Goal: Navigation & Orientation: Find specific page/section

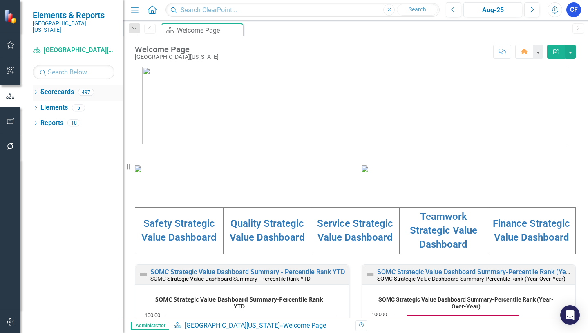
click at [35, 91] on icon "Dropdown" at bounding box center [36, 93] width 6 height 4
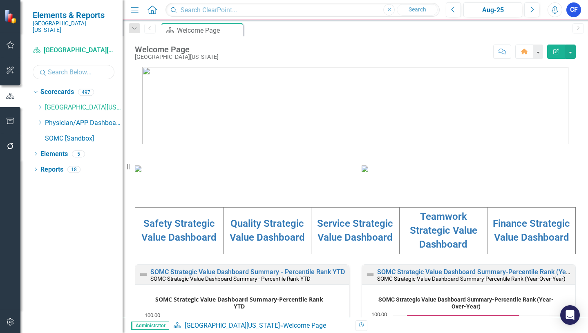
click at [54, 67] on input "text" at bounding box center [74, 72] width 82 height 14
click at [99, 134] on link "Social Services & Patient Relations" at bounding box center [91, 138] width 61 height 9
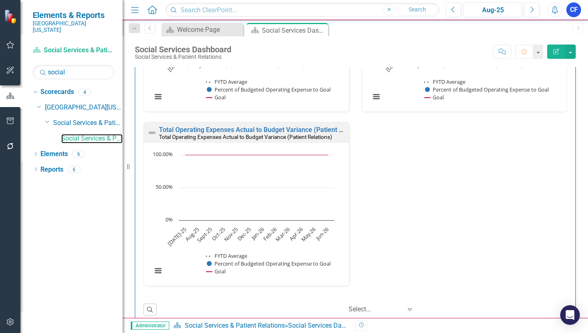
scroll to position [1620, 0]
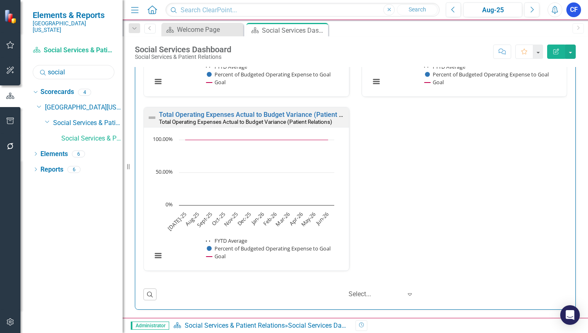
drag, startPoint x: 71, startPoint y: 67, endPoint x: 45, endPoint y: 63, distance: 26.2
click at [45, 65] on div "Search social" at bounding box center [74, 72] width 82 height 14
click at [66, 165] on link "CIS" at bounding box center [91, 169] width 61 height 9
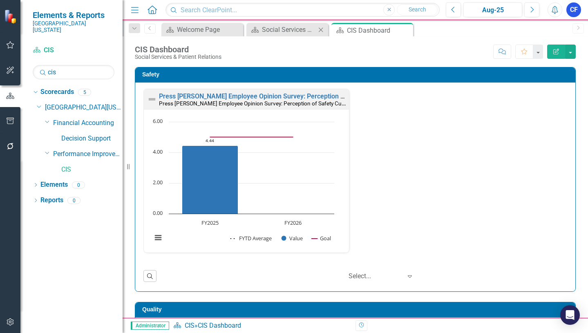
click at [320, 34] on div "Close" at bounding box center [321, 30] width 10 height 10
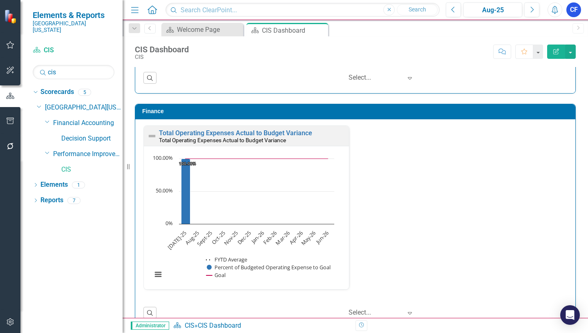
scroll to position [1097, 0]
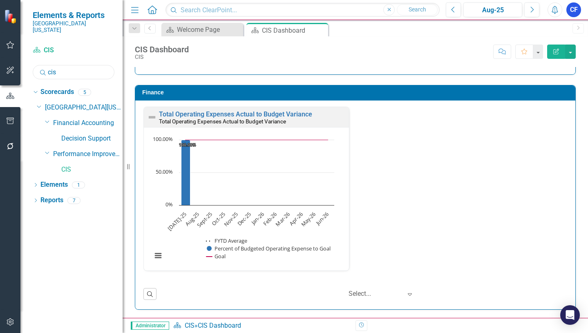
drag, startPoint x: 61, startPoint y: 65, endPoint x: 40, endPoint y: 68, distance: 21.5
click at [42, 67] on div "Search cis" at bounding box center [74, 72] width 82 height 14
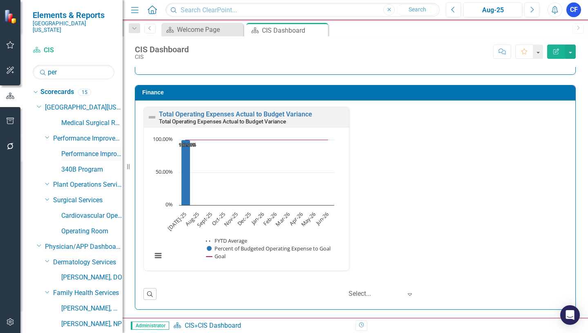
click at [72, 150] on link "Performance Improvement" at bounding box center [91, 154] width 61 height 9
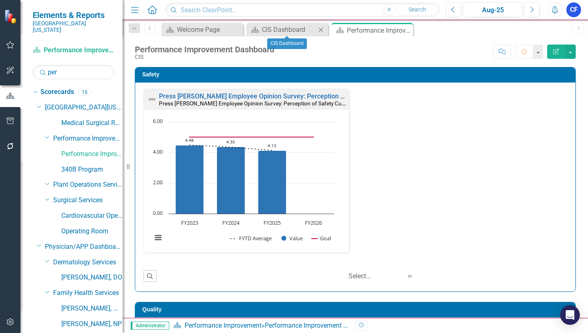
click at [321, 31] on icon "Close" at bounding box center [321, 30] width 8 height 7
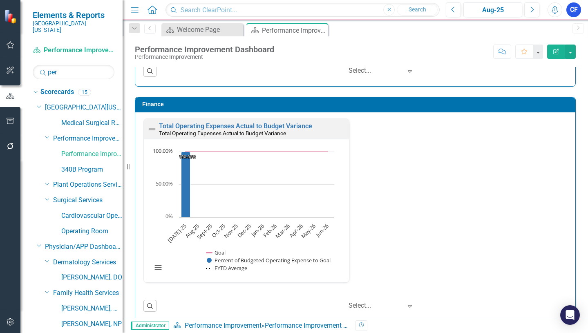
scroll to position [1097, 0]
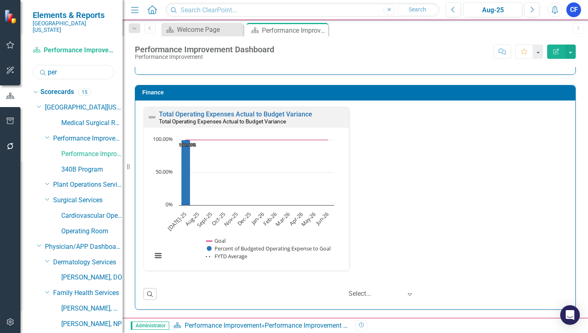
drag, startPoint x: 64, startPoint y: 66, endPoint x: 46, endPoint y: 64, distance: 18.1
click at [46, 65] on div "Search per" at bounding box center [74, 72] width 82 height 14
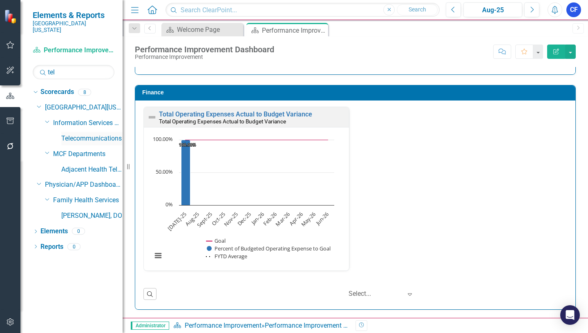
click at [98, 134] on link "Telecommunications" at bounding box center [91, 138] width 61 height 9
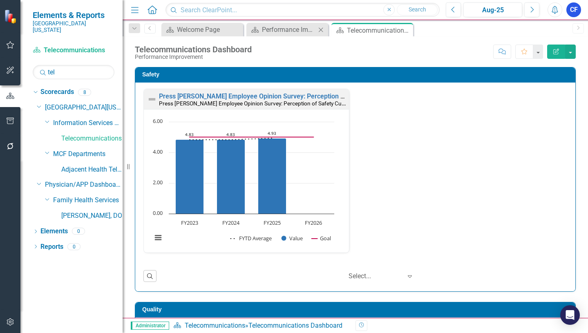
click at [320, 30] on icon "Close" at bounding box center [321, 30] width 8 height 7
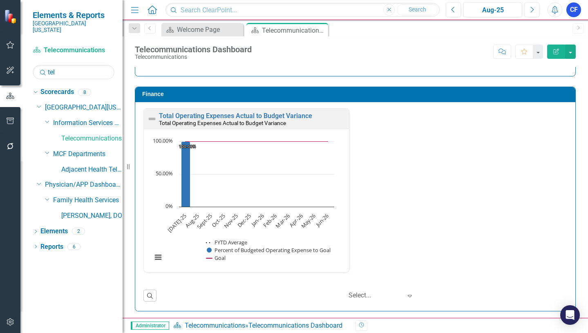
scroll to position [1097, 0]
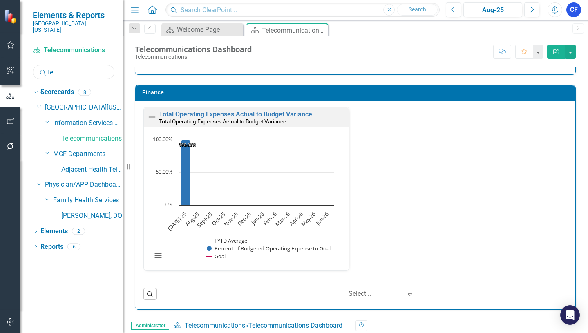
drag, startPoint x: 56, startPoint y: 65, endPoint x: 40, endPoint y: 69, distance: 16.4
click at [43, 65] on div "Search tel" at bounding box center [74, 72] width 82 height 14
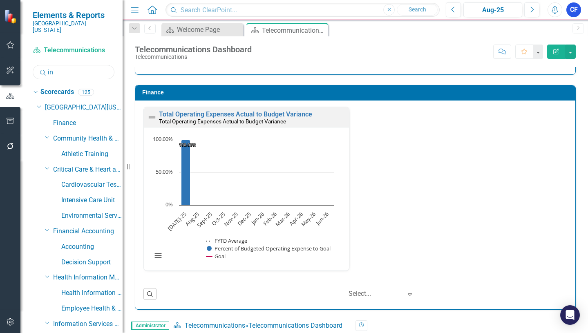
scroll to position [41, 0]
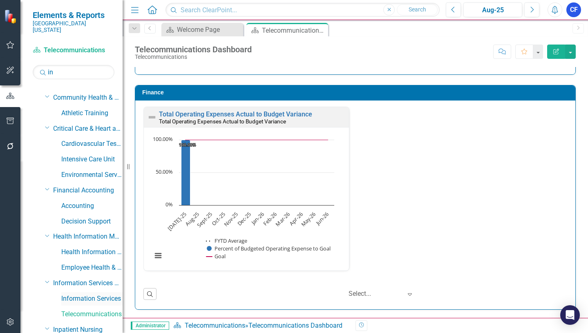
click at [97, 294] on link "Information Services" at bounding box center [91, 298] width 61 height 9
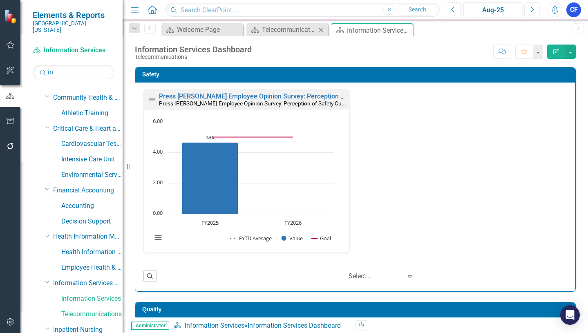
click at [319, 29] on icon "Close" at bounding box center [321, 30] width 8 height 7
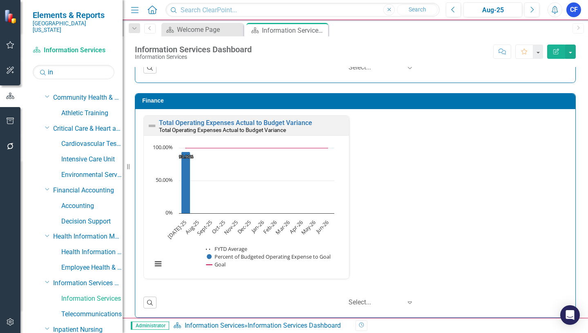
scroll to position [1620, 0]
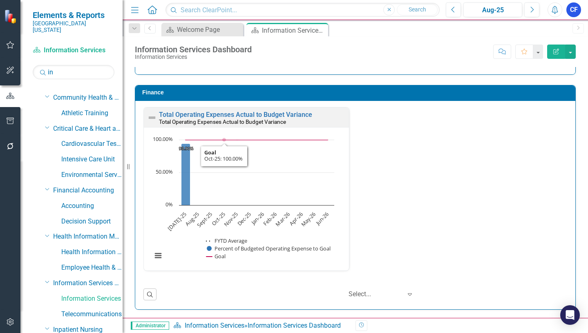
drag, startPoint x: 304, startPoint y: 79, endPoint x: 285, endPoint y: 72, distance: 19.7
click at [298, 78] on div "Finance Total Operating Expenses Actual to Budget Variance Total Operating Expe…" at bounding box center [355, 192] width 453 height 235
drag, startPoint x: 58, startPoint y: 65, endPoint x: 44, endPoint y: 64, distance: 13.5
click at [44, 65] on div "Search in" at bounding box center [74, 72] width 82 height 14
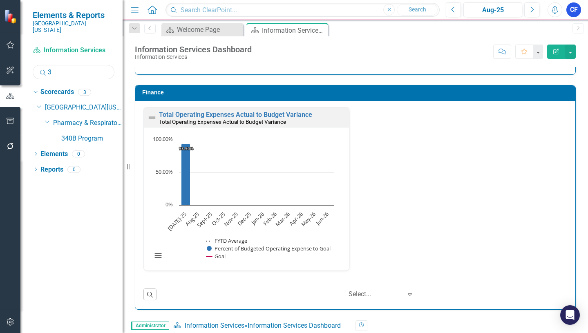
scroll to position [0, 0]
click at [90, 134] on link "340B Program" at bounding box center [91, 138] width 61 height 9
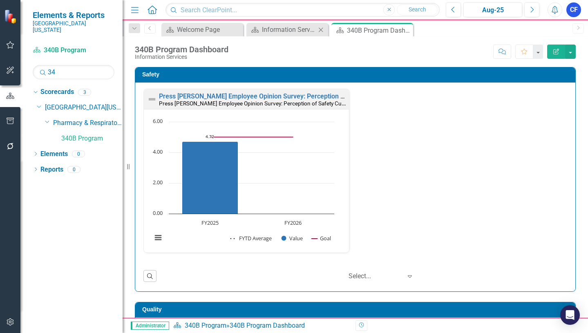
click at [321, 31] on icon "Close" at bounding box center [321, 30] width 8 height 7
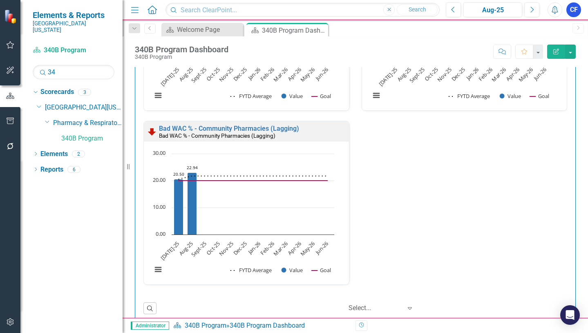
scroll to position [1969, 0]
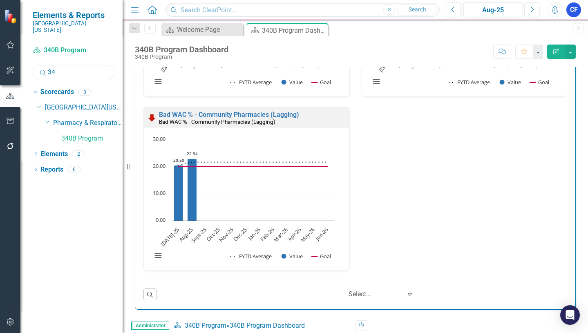
drag, startPoint x: 58, startPoint y: 66, endPoint x: 49, endPoint y: 66, distance: 8.6
click at [49, 65] on input "34" at bounding box center [74, 72] width 82 height 14
drag, startPoint x: 106, startPoint y: 130, endPoint x: 342, endPoint y: 19, distance: 261.0
click at [106, 134] on link "Anticoagulation Clinic" at bounding box center [91, 138] width 61 height 9
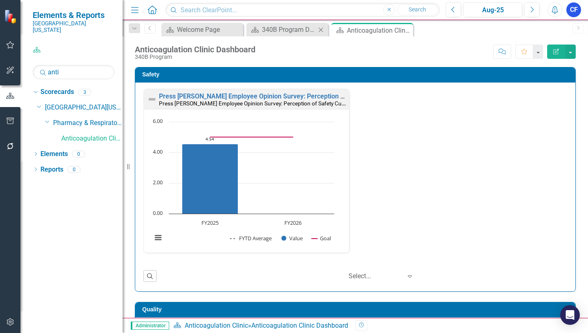
click at [320, 31] on icon at bounding box center [321, 29] width 4 height 4
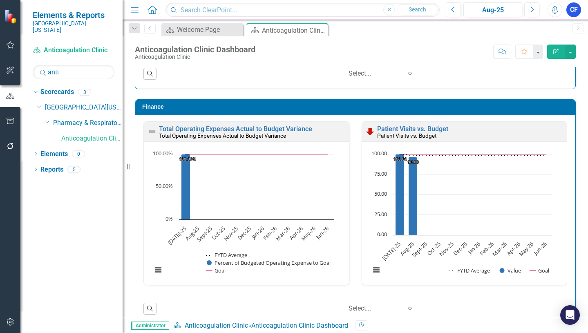
scroll to position [1036, 0]
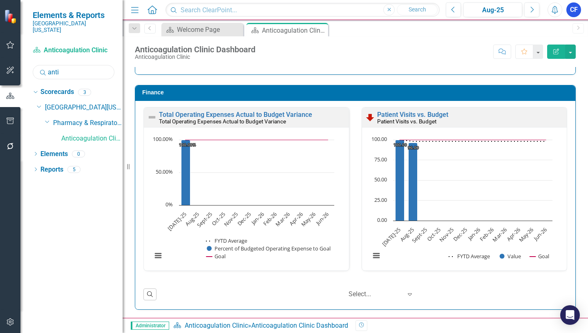
drag, startPoint x: 62, startPoint y: 66, endPoint x: 48, endPoint y: 69, distance: 14.3
click at [47, 68] on div "Search anti" at bounding box center [74, 72] width 82 height 14
drag, startPoint x: 99, startPoint y: 146, endPoint x: 389, endPoint y: 19, distance: 316.6
click at [99, 150] on link "Respiratory Therapy" at bounding box center [91, 154] width 61 height 9
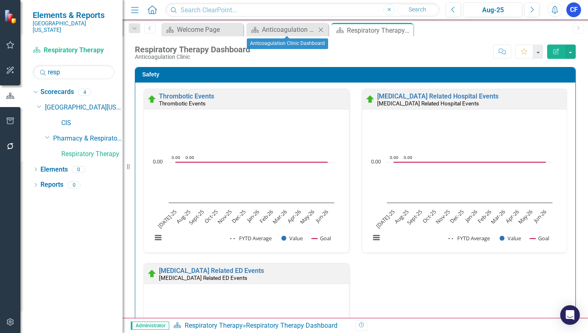
click at [319, 31] on icon "Close" at bounding box center [321, 30] width 8 height 7
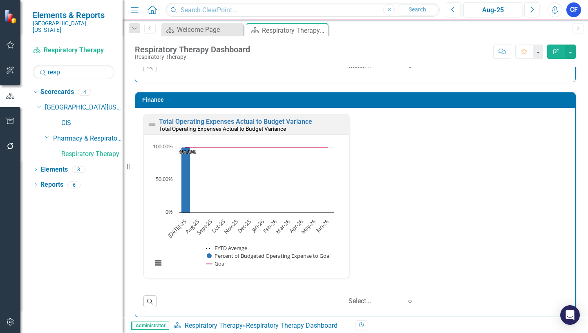
scroll to position [1446, 0]
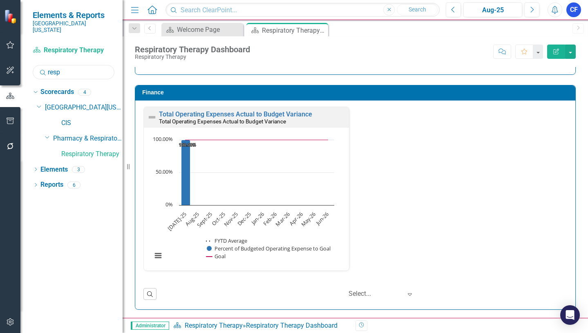
drag, startPoint x: 66, startPoint y: 67, endPoint x: 41, endPoint y: 67, distance: 24.9
click at [41, 67] on div "Search resp" at bounding box center [74, 72] width 82 height 14
click at [79, 165] on link "Interventional Pulmonary Diagnostics" at bounding box center [91, 169] width 61 height 9
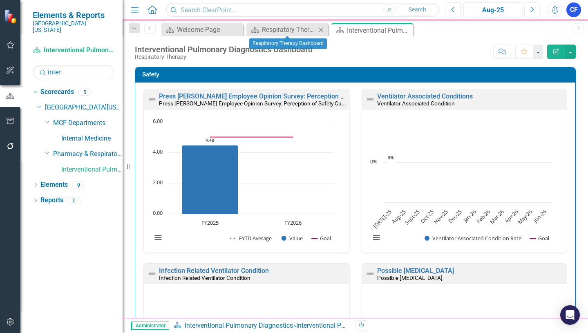
click at [320, 31] on icon "Close" at bounding box center [321, 30] width 8 height 7
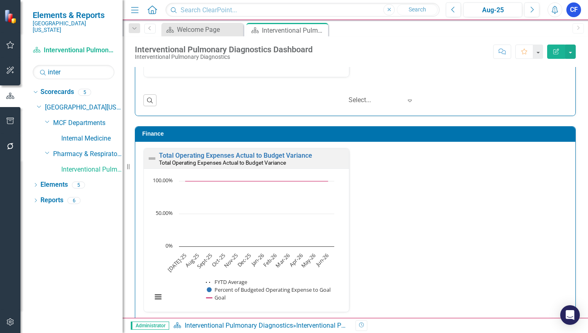
scroll to position [1097, 0]
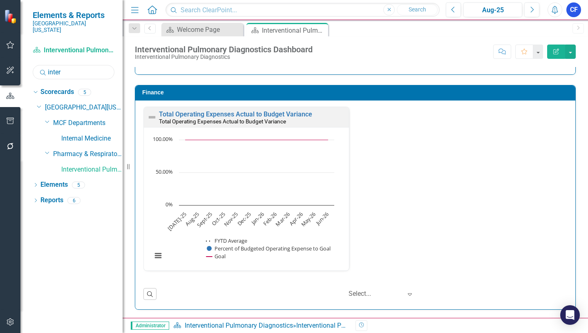
drag, startPoint x: 65, startPoint y: 63, endPoint x: 47, endPoint y: 66, distance: 18.7
click at [47, 66] on div "Search inter" at bounding box center [74, 72] width 82 height 14
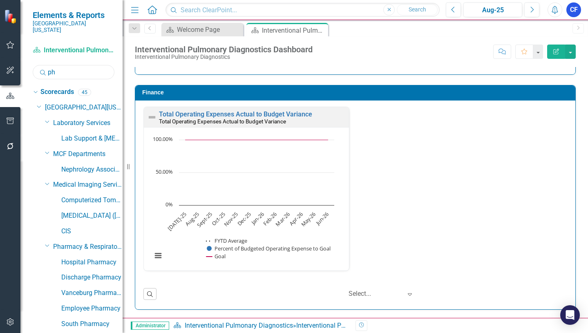
type input "pha"
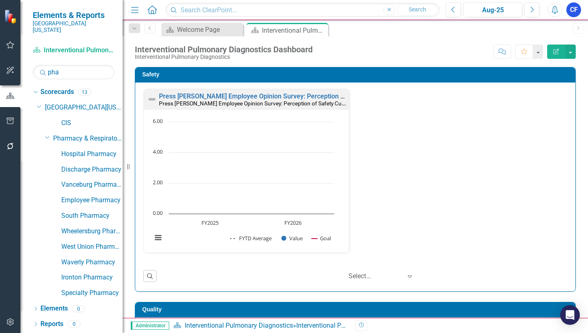
scroll to position [1097, 0]
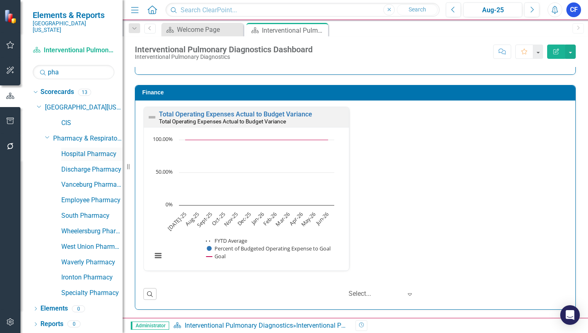
type input "pha"
click at [100, 150] on link "Hospital Pharmacy" at bounding box center [91, 154] width 61 height 9
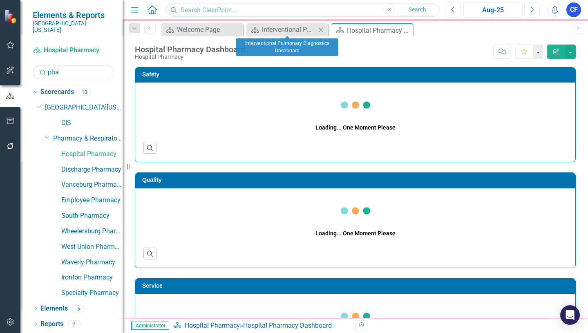
click at [320, 29] on icon "Close" at bounding box center [321, 30] width 8 height 7
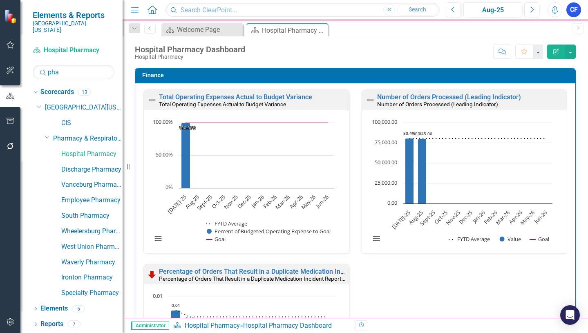
scroll to position [1513, 0]
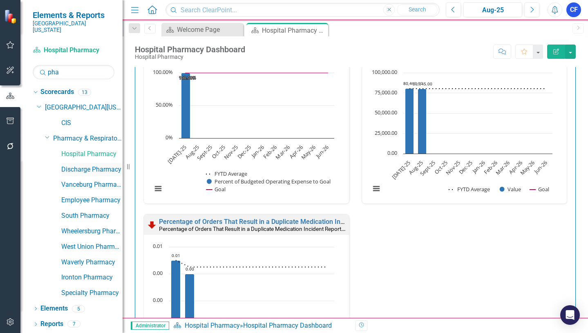
click at [88, 165] on link "Discharge Pharmacy" at bounding box center [91, 169] width 61 height 9
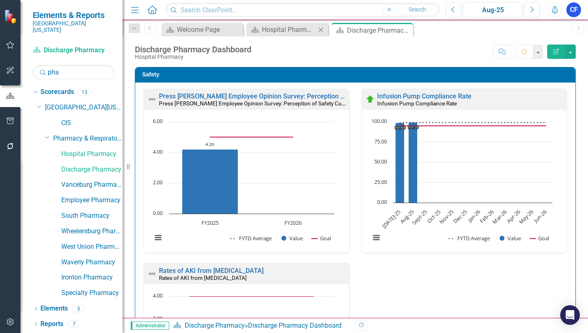
click at [322, 29] on icon "Close" at bounding box center [321, 30] width 8 height 7
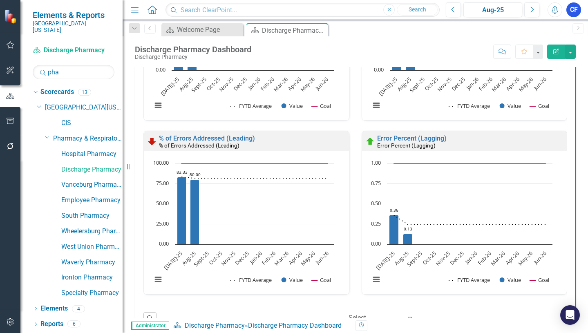
scroll to position [1969, 0]
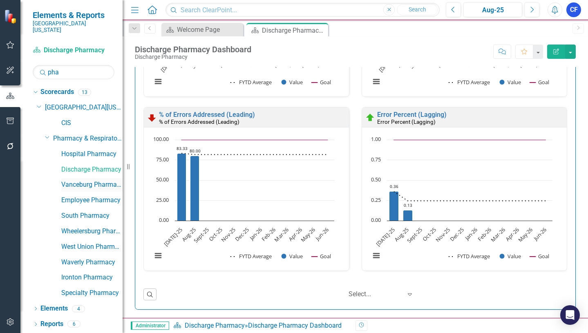
click at [72, 180] on link "Vanceburg Pharmacy" at bounding box center [91, 184] width 61 height 9
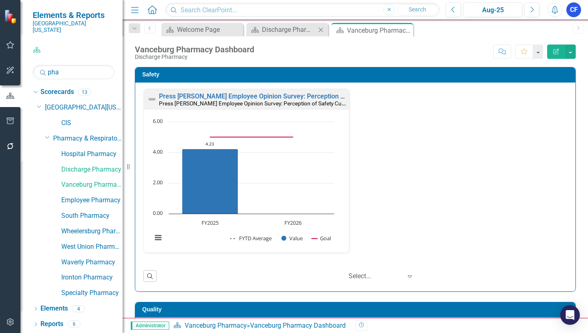
click at [320, 30] on icon "Close" at bounding box center [321, 30] width 8 height 7
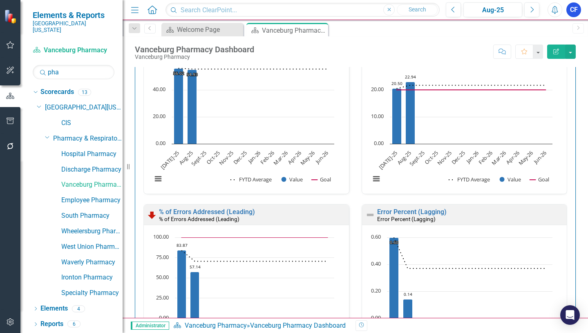
scroll to position [1795, 0]
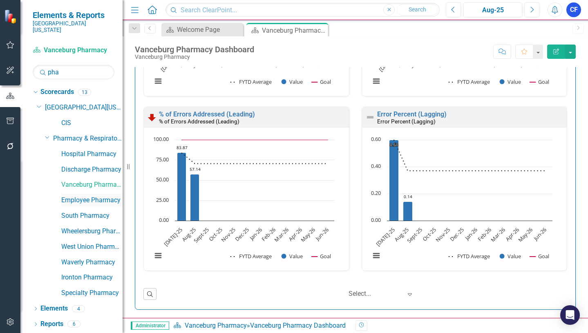
click at [88, 196] on link "Employee Pharmacy" at bounding box center [91, 200] width 61 height 9
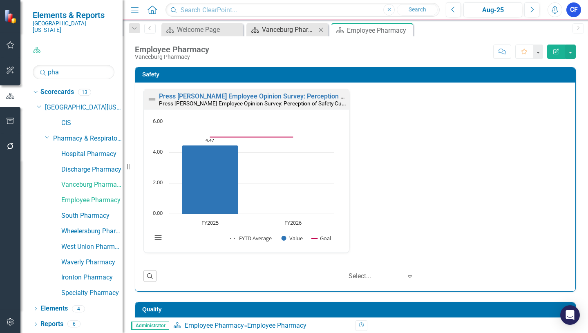
click at [321, 30] on icon "Close" at bounding box center [321, 30] width 8 height 7
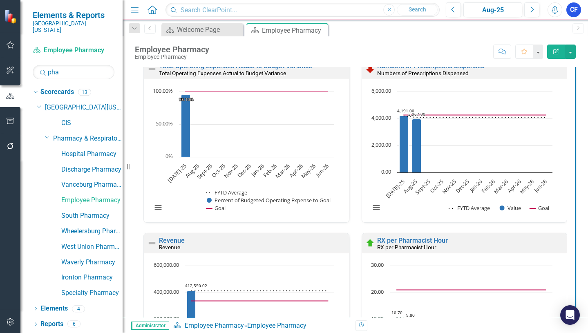
scroll to position [1227, 0]
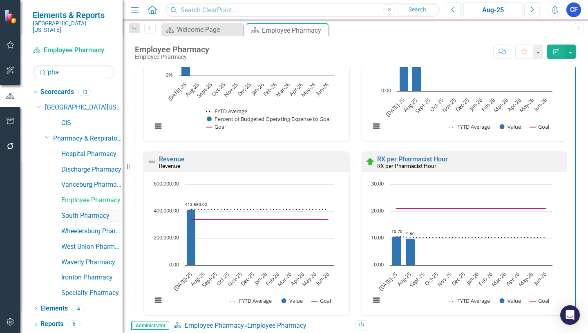
click at [78, 211] on link "South Pharmacy" at bounding box center [91, 215] width 61 height 9
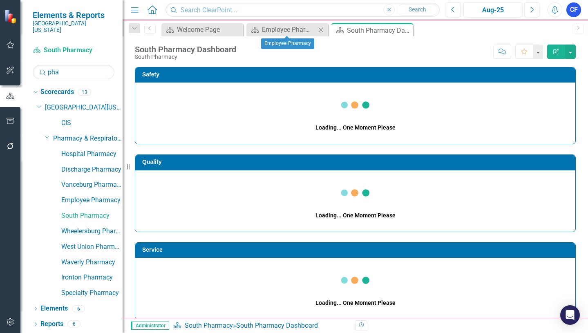
click at [318, 30] on icon "Close" at bounding box center [321, 30] width 8 height 7
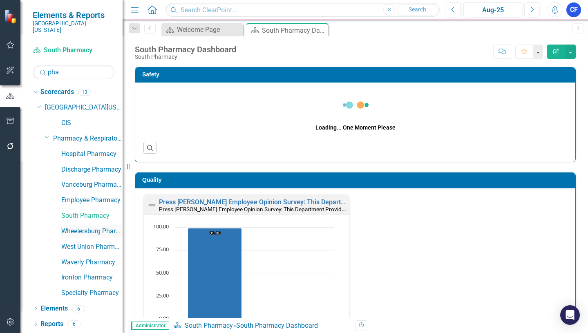
click at [81, 227] on link "Wheelersburg Pharmacy" at bounding box center [91, 231] width 61 height 9
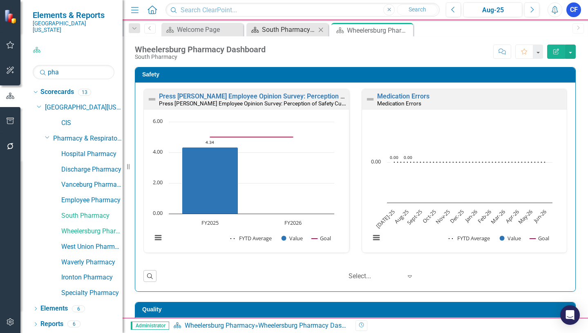
click at [276, 30] on div "South Pharmacy Dashboard" at bounding box center [289, 30] width 54 height 10
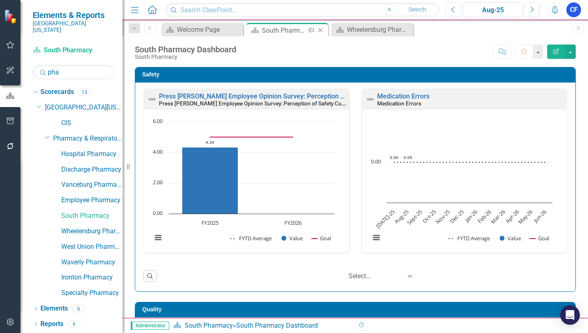
click at [306, 29] on div "Pin" at bounding box center [310, 30] width 10 height 10
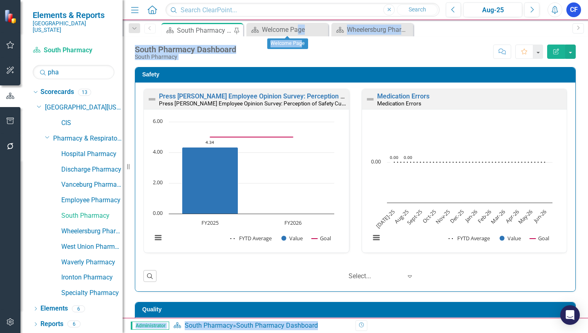
click at [301, 36] on body "Elements & Reports Southern Ohio Medical Center Scorecard South Pharmacy Search…" at bounding box center [294, 166] width 588 height 333
click at [456, 41] on div "South Pharmacy Dashboard South Pharmacy Score: N/A Aug-25 Completed Comment Fav…" at bounding box center [356, 48] width 466 height 25
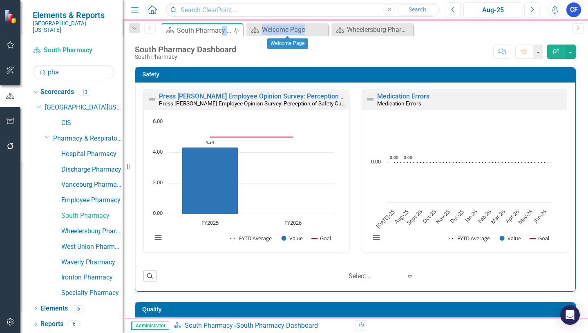
drag, startPoint x: 222, startPoint y: 28, endPoint x: 330, endPoint y: 34, distance: 108.1
click at [331, 34] on div "Scorecard South Pharmacy Dashboard Pin Scorecard Welcome Page Close Scorecard W…" at bounding box center [364, 29] width 409 height 13
click at [237, 30] on icon "Pin" at bounding box center [237, 31] width 7 height 8
drag, startPoint x: 237, startPoint y: 27, endPoint x: 296, endPoint y: 27, distance: 59.3
click at [338, 22] on div "Dropdown Search Scorecard South Pharmacy Dashboard Pin Scorecard Welcome Page C…" at bounding box center [356, 28] width 466 height 16
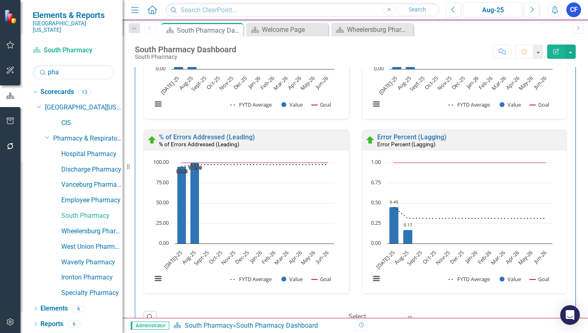
scroll to position [1795, 0]
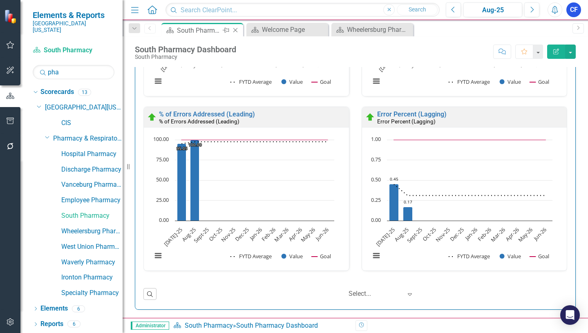
click at [233, 29] on icon "Close" at bounding box center [235, 30] width 8 height 7
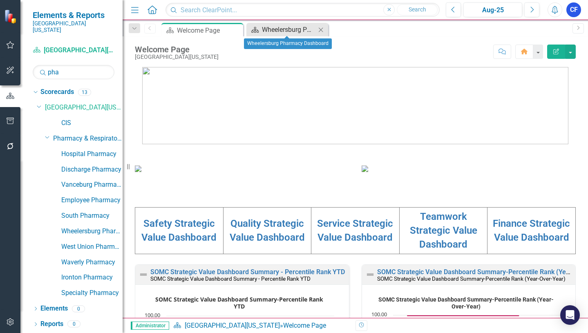
click at [294, 27] on div "Wheelersburg Pharmacy Dashboard" at bounding box center [289, 30] width 54 height 10
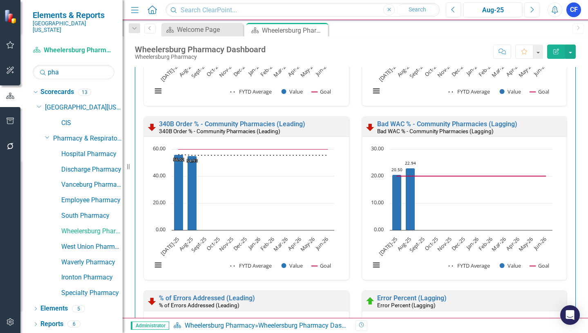
scroll to position [1795, 0]
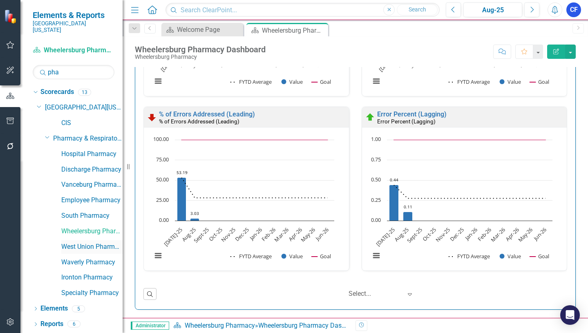
click at [92, 242] on link "West Union Pharmacy" at bounding box center [91, 246] width 61 height 9
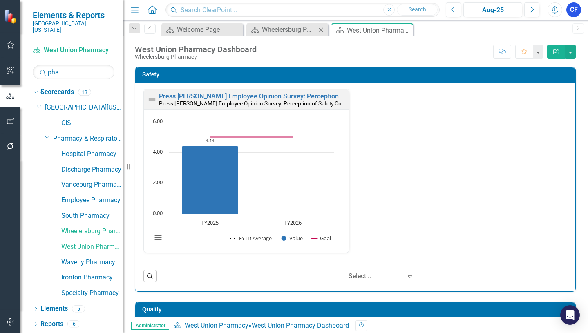
click at [321, 28] on icon "Close" at bounding box center [321, 30] width 8 height 7
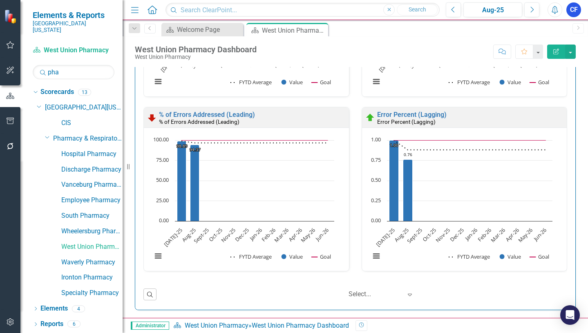
scroll to position [1795, 0]
click at [102, 258] on link "Waverly Pharmacy" at bounding box center [91, 262] width 61 height 9
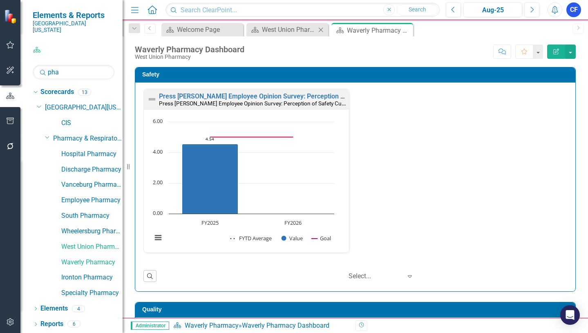
click at [321, 30] on icon at bounding box center [321, 29] width 4 height 4
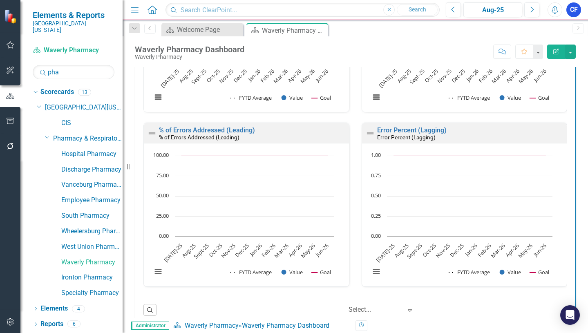
scroll to position [1795, 0]
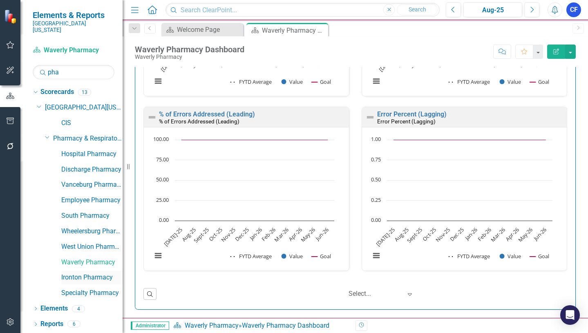
click at [86, 273] on link "Ironton Pharmacy" at bounding box center [91, 277] width 61 height 9
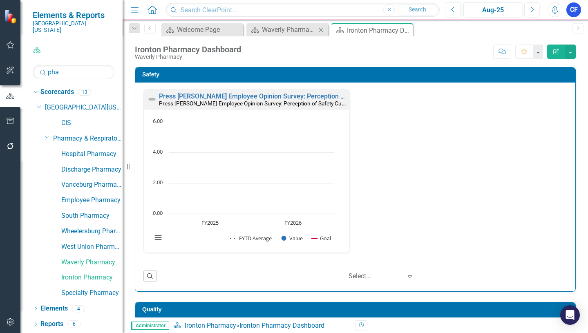
click at [322, 29] on icon "Close" at bounding box center [321, 30] width 8 height 7
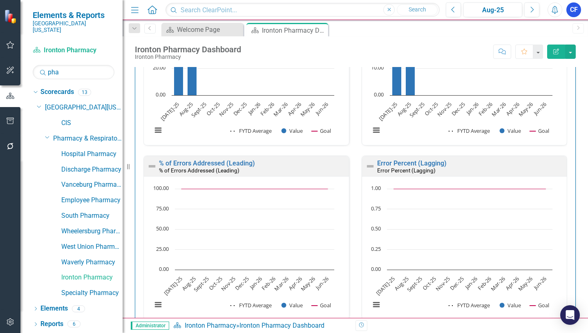
scroll to position [1795, 0]
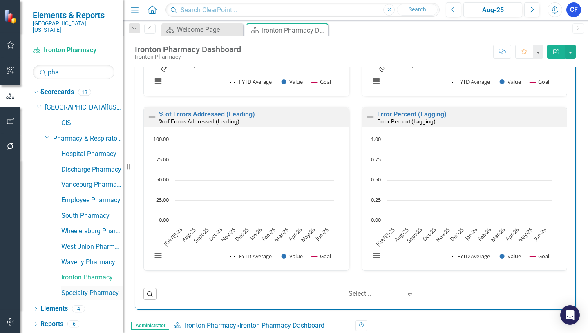
click at [87, 289] on link "Specialty Pharmacy" at bounding box center [91, 293] width 61 height 9
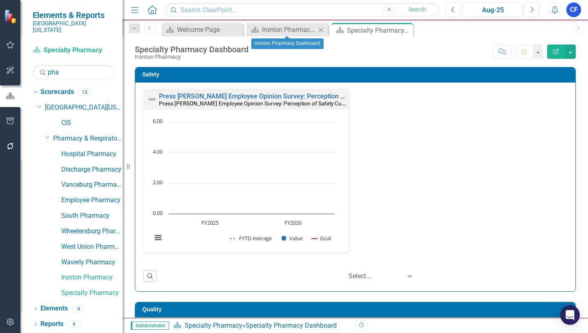
click at [321, 31] on icon "Close" at bounding box center [321, 30] width 8 height 7
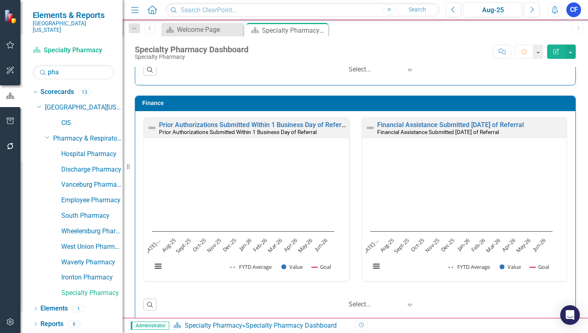
scroll to position [1097, 0]
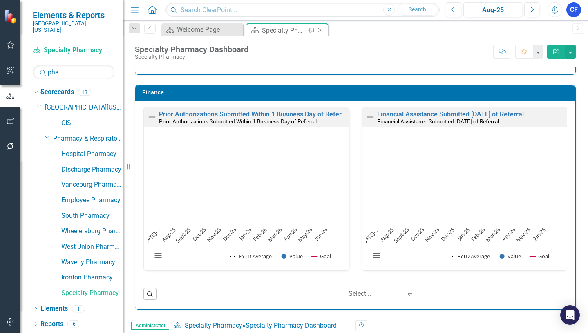
click at [322, 31] on icon "Close" at bounding box center [320, 30] width 8 height 7
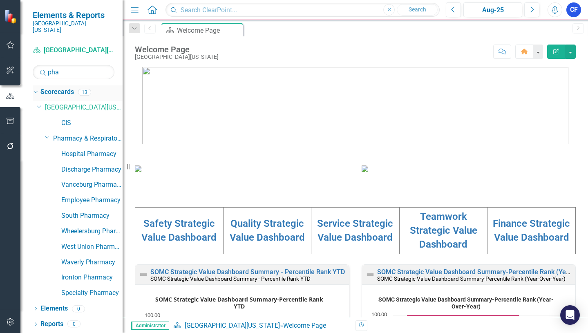
click at [36, 89] on icon "Dropdown" at bounding box center [34, 92] width 4 height 6
